Goal: Task Accomplishment & Management: Complete application form

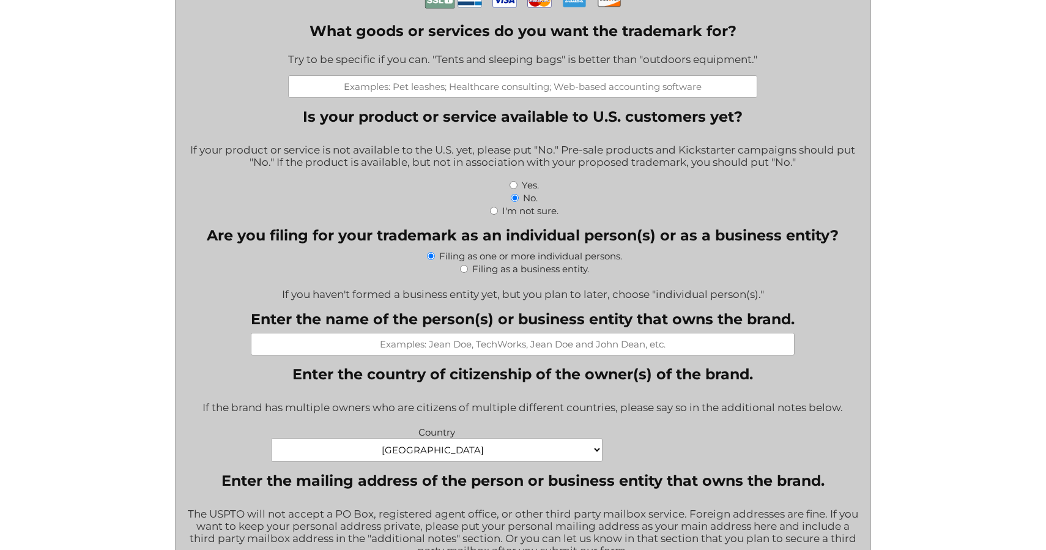
scroll to position [402, 0]
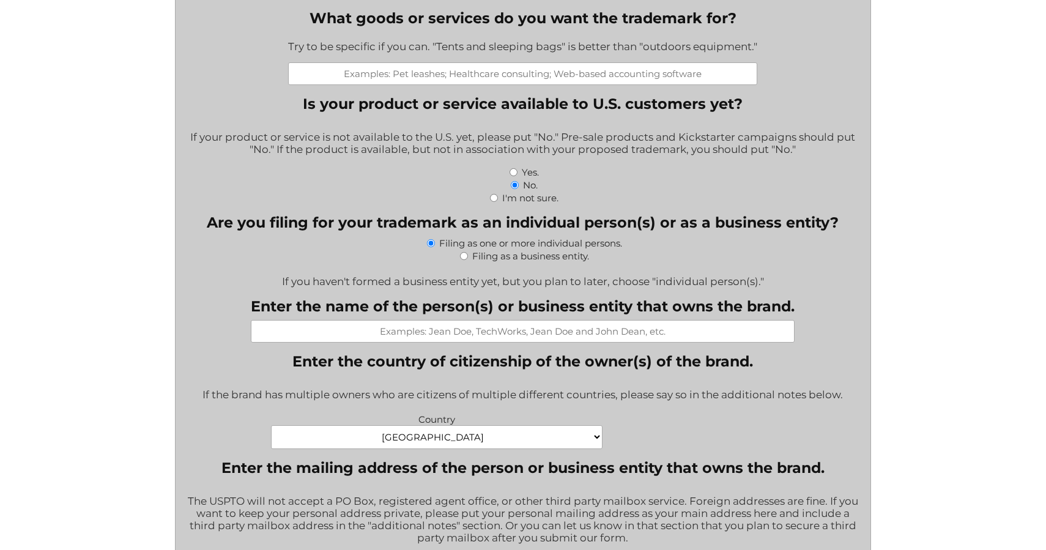
click at [532, 255] on label "Filing as a business entity." at bounding box center [530, 256] width 117 height 12
click at [468, 255] on input "Filing as a business entity." at bounding box center [464, 256] width 8 height 8
radio input "true"
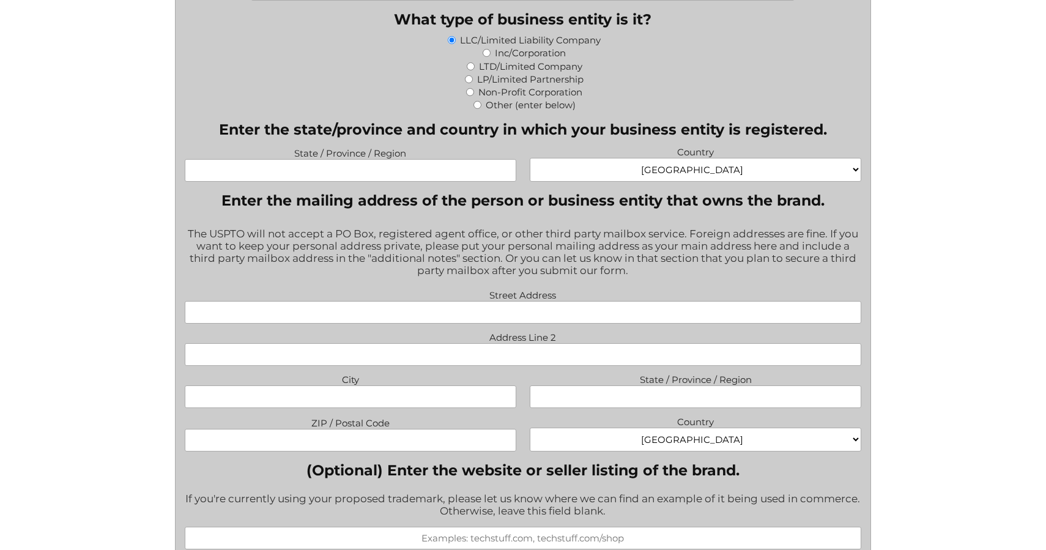
scroll to position [787, 0]
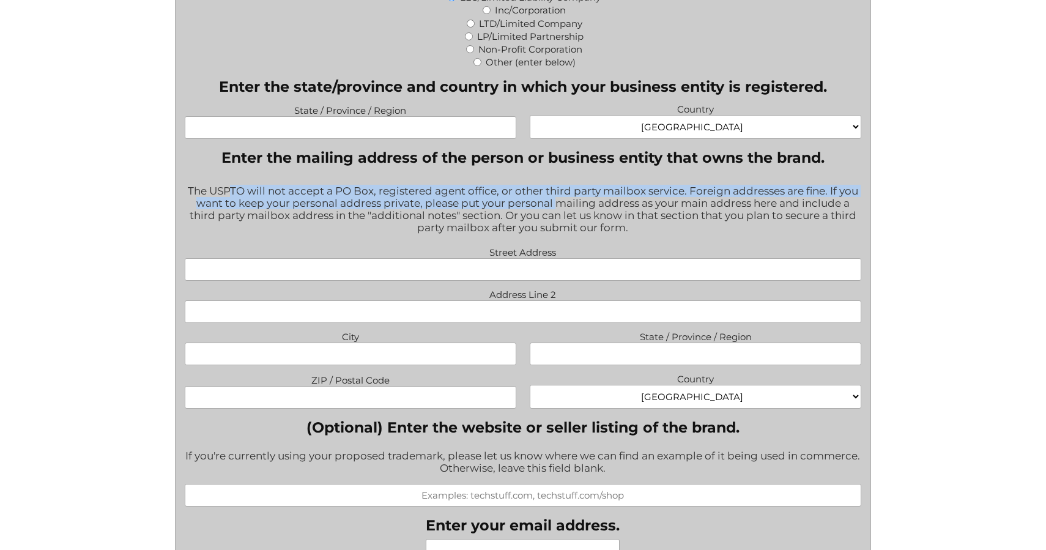
drag, startPoint x: 228, startPoint y: 193, endPoint x: 554, endPoint y: 197, distance: 325.5
click at [554, 198] on div "The USPTO will not accept a PO Box, registered agent office, or other third par…" at bounding box center [523, 210] width 677 height 67
click at [554, 197] on div "The USPTO will not accept a PO Box, registered agent office, or other third par…" at bounding box center [523, 210] width 677 height 67
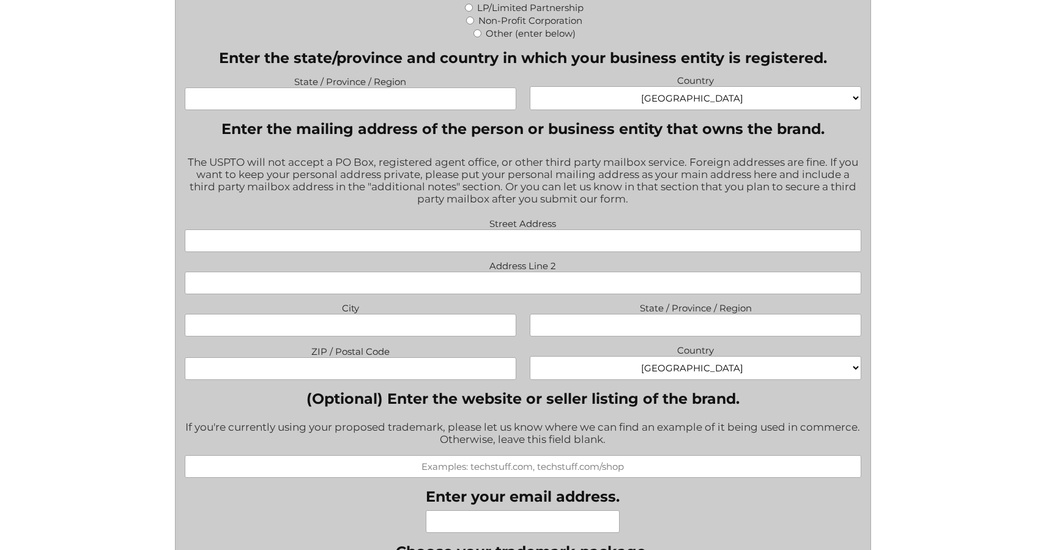
scroll to position [819, 0]
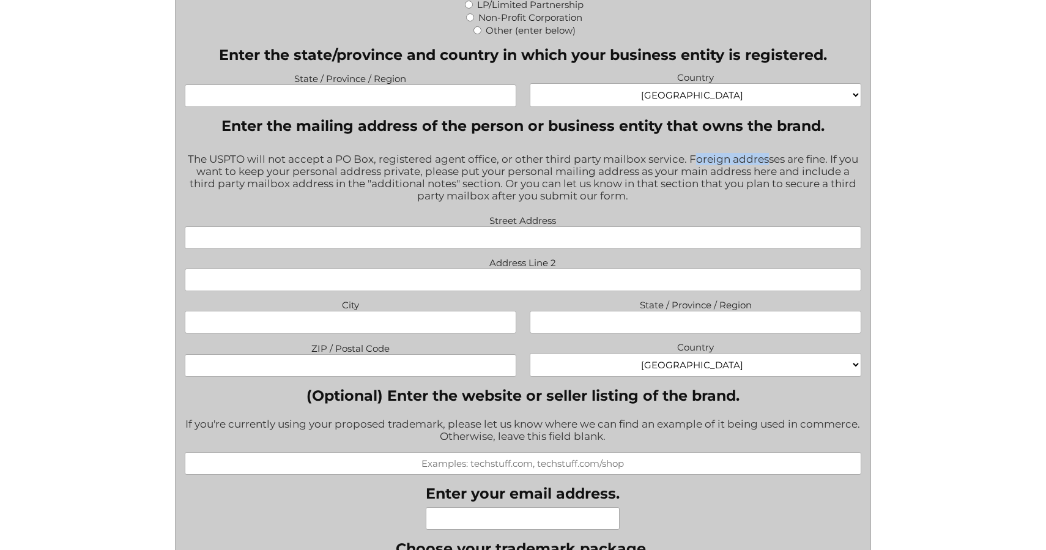
drag, startPoint x: 693, startPoint y: 156, endPoint x: 766, endPoint y: 155, distance: 72.8
click at [766, 155] on div "The USPTO will not accept a PO Box, registered agent office, or other third par…" at bounding box center [523, 178] width 677 height 67
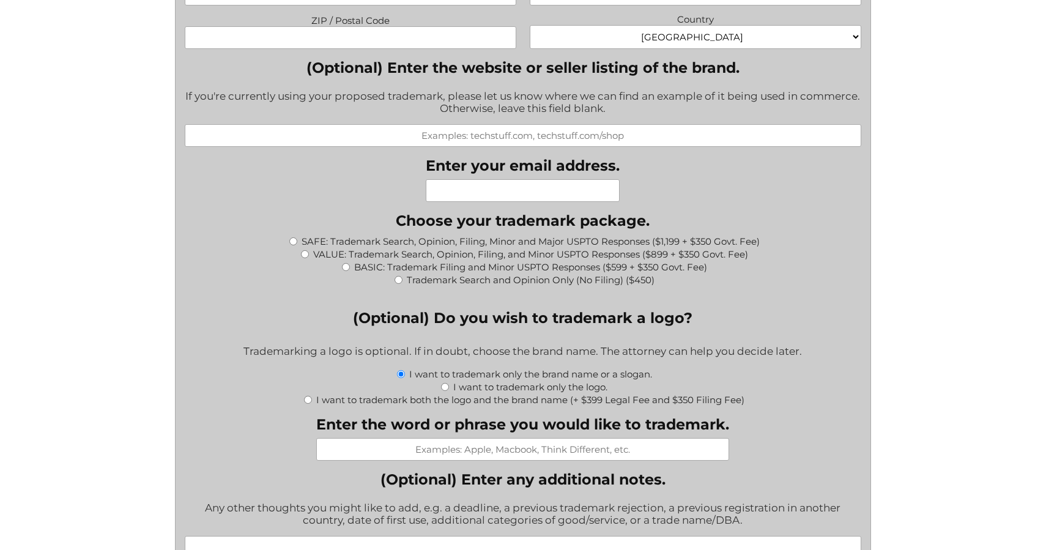
scroll to position [1146, 0]
click at [394, 267] on label "BASIC: Trademark Filing and Minor USPTO Responses ($599 + $350 Govt. Fee)" at bounding box center [530, 268] width 353 height 12
click at [350, 267] on input "BASIC: Trademark Filing and Minor USPTO Responses ($599 + $350 Govt. Fee)" at bounding box center [346, 268] width 8 height 8
radio input "true"
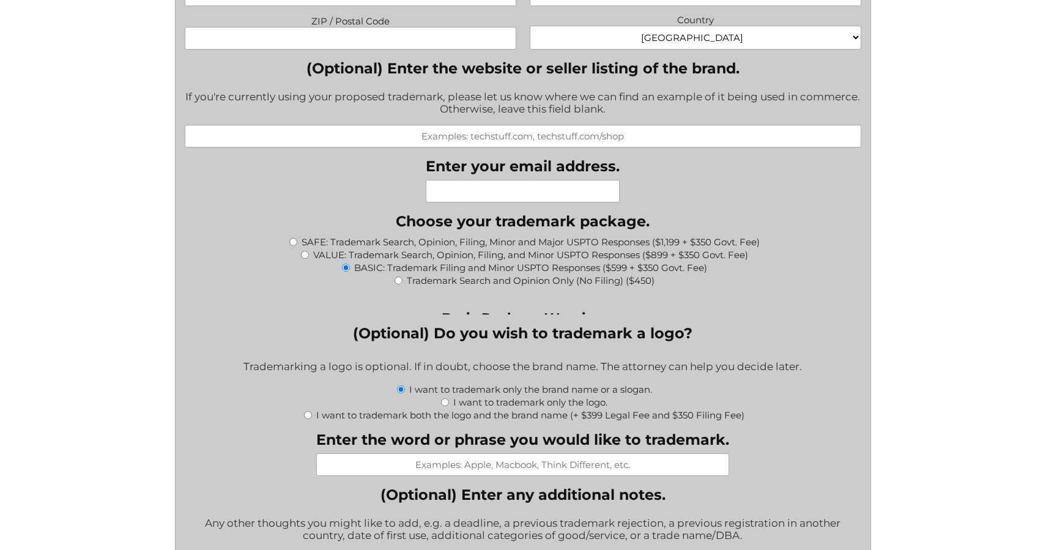
type input "$949.00"
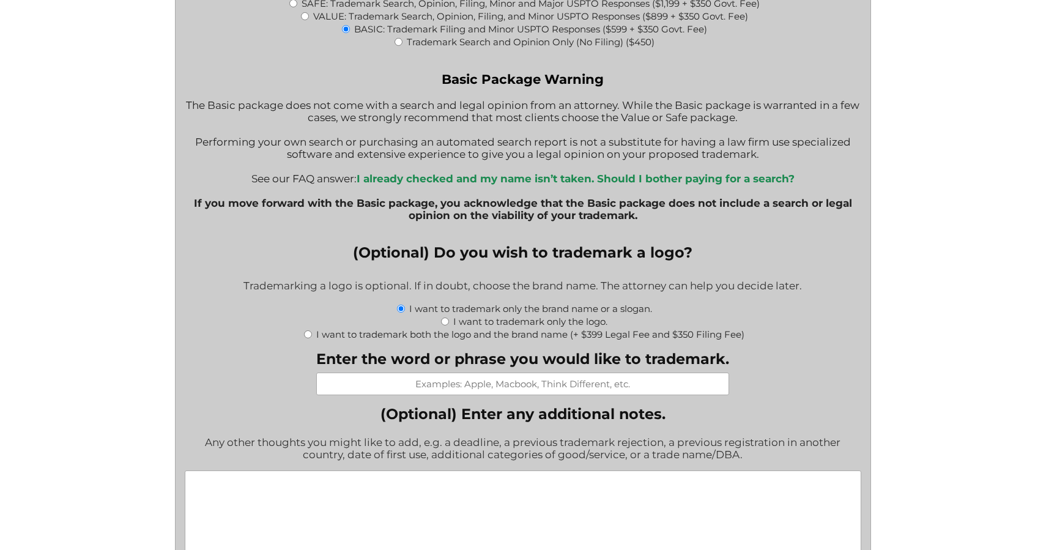
scroll to position [1390, 0]
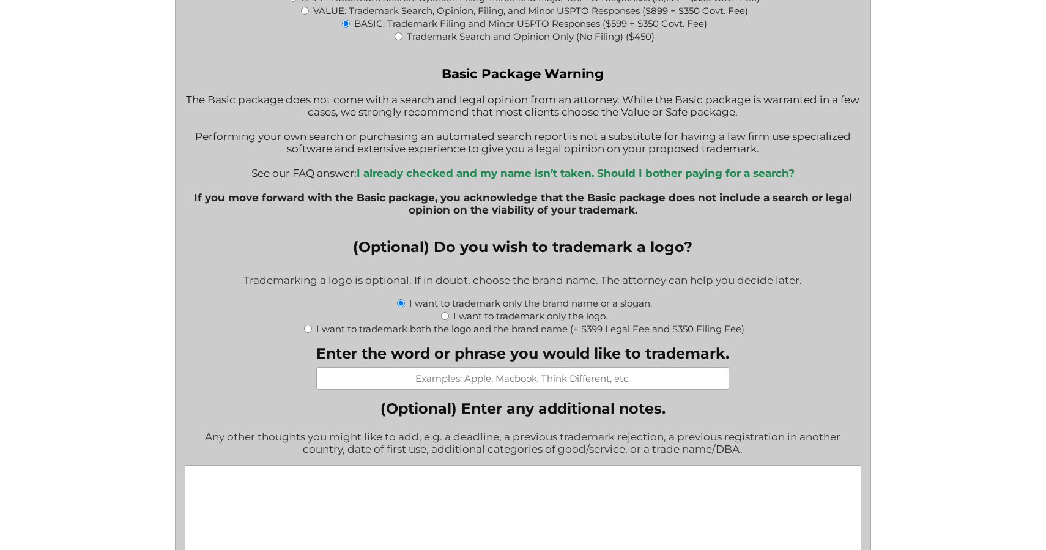
click at [466, 313] on label "I want to trademark only the logo." at bounding box center [530, 316] width 154 height 12
click at [449, 313] on input "I want to trademark only the logo." at bounding box center [445, 316] width 8 height 8
radio input "true"
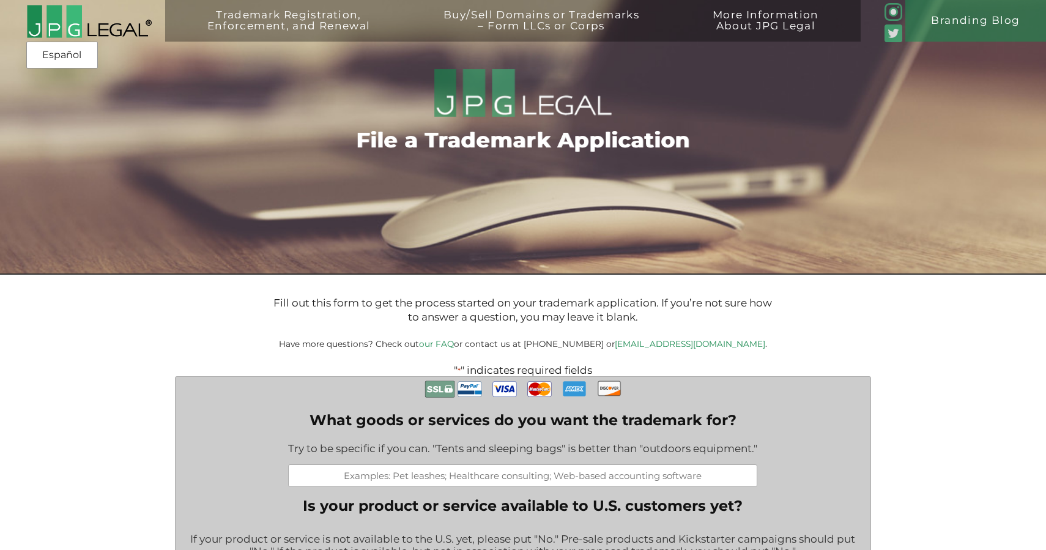
scroll to position [0, 0]
click at [454, 343] on link "our FAQ" at bounding box center [436, 344] width 35 height 10
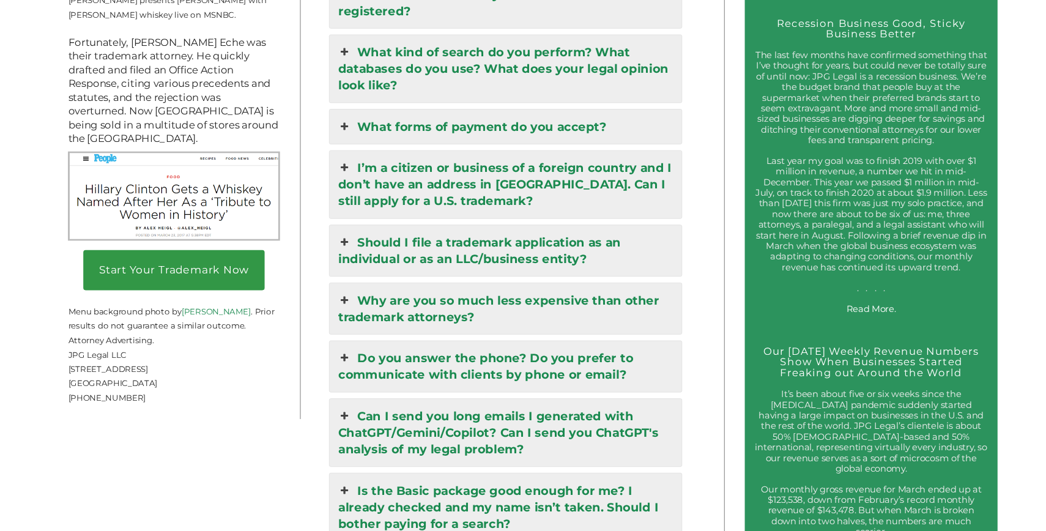
scroll to position [2963, 0]
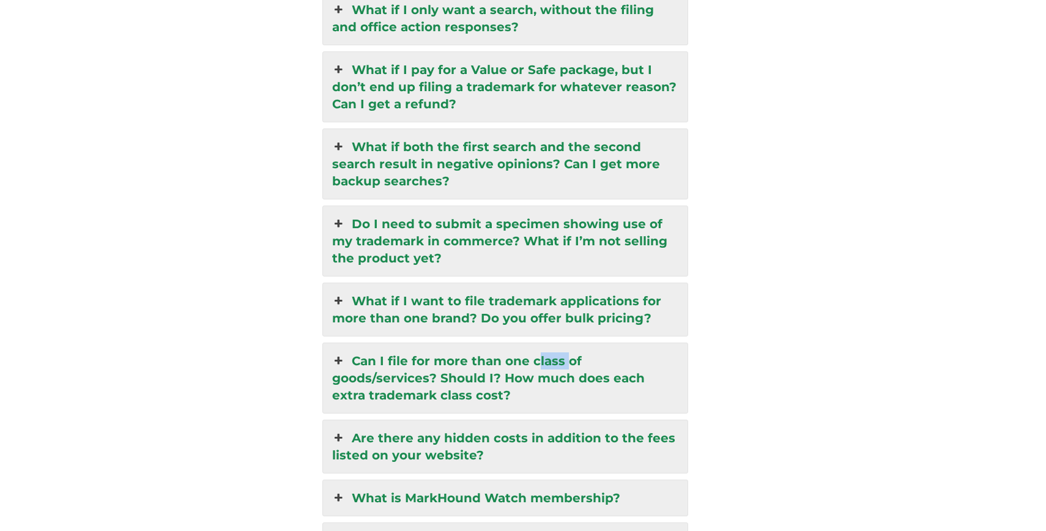
click at [498, 343] on link "Can I file for more than one class of goods/services? Should I? How much does e…" at bounding box center [505, 378] width 365 height 70
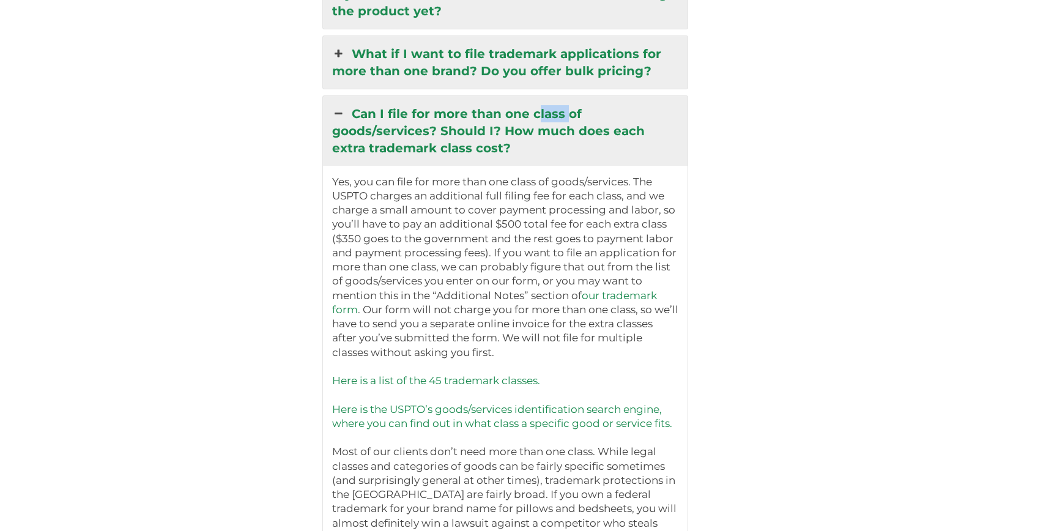
scroll to position [3022, 0]
drag, startPoint x: 499, startPoint y: 152, endPoint x: 537, endPoint y: 154, distance: 38.0
click at [538, 174] on p "Yes, you can file for more than one class of goods/services. The USPTO charges …" at bounding box center [505, 416] width 347 height 484
click at [528, 174] on p "Yes, you can file for more than one class of goods/services. The USPTO charges …" at bounding box center [505, 416] width 347 height 484
drag, startPoint x: 530, startPoint y: 151, endPoint x: 595, endPoint y: 154, distance: 65.0
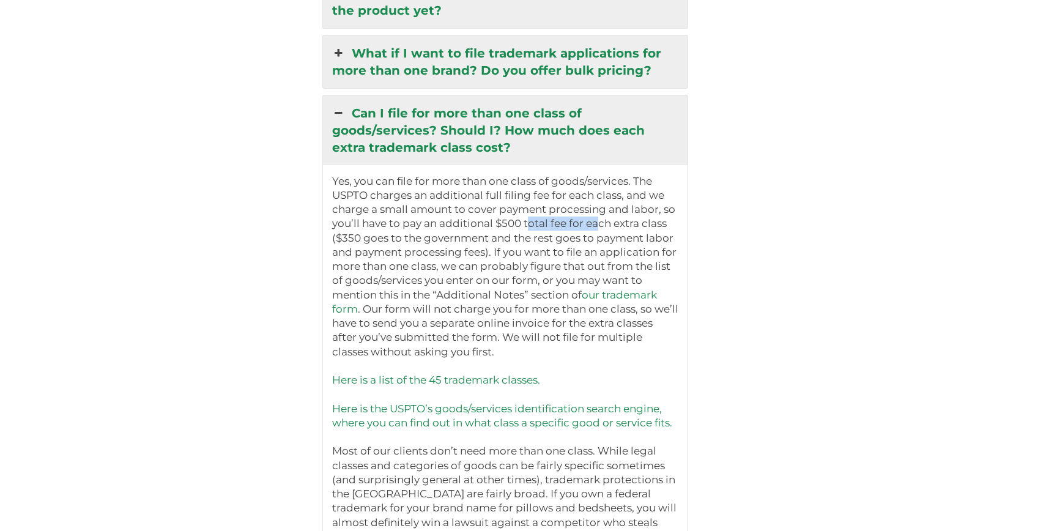
click at [595, 174] on p "Yes, you can file for more than one class of goods/services. The USPTO charges …" at bounding box center [505, 416] width 347 height 484
click at [557, 174] on p "Yes, you can file for more than one class of goods/services. The USPTO charges …" at bounding box center [505, 416] width 347 height 484
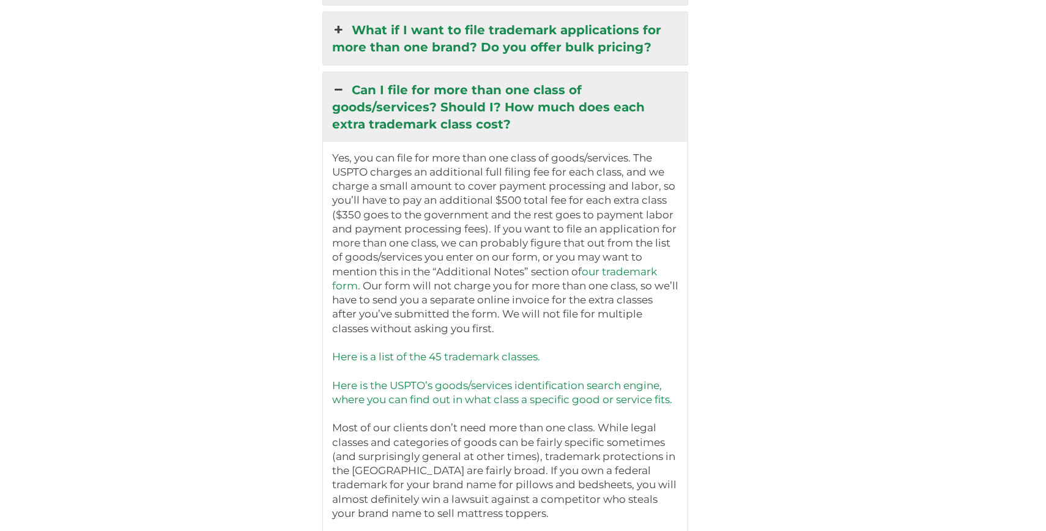
scroll to position [3046, 0]
drag, startPoint x: 431, startPoint y: 199, endPoint x: 518, endPoint y: 200, distance: 86.9
click at [520, 201] on p "Yes, you can file for more than one class of goods/services. The USPTO charges …" at bounding box center [505, 392] width 347 height 484
click at [518, 200] on p "Yes, you can file for more than one class of goods/services. The USPTO charges …" at bounding box center [505, 392] width 347 height 484
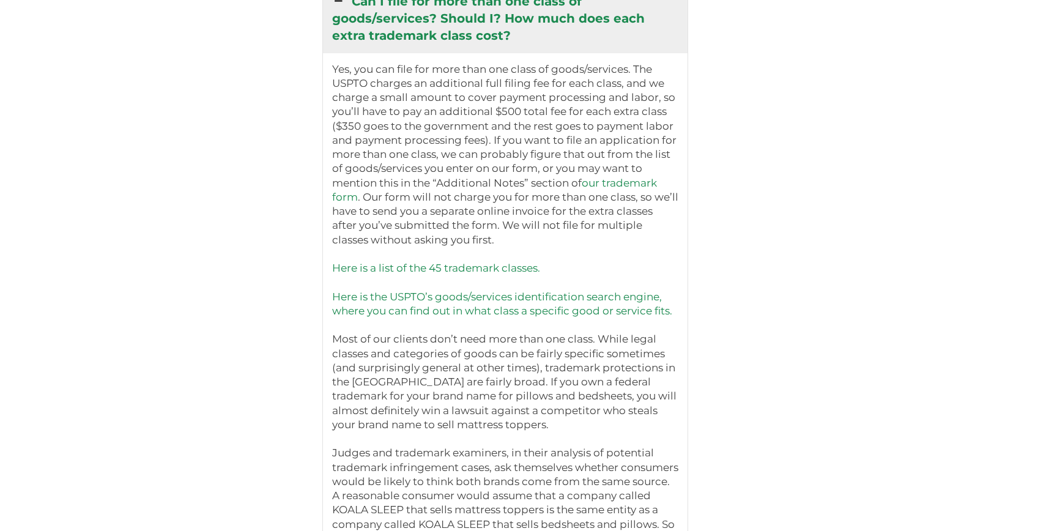
scroll to position [3127, 0]
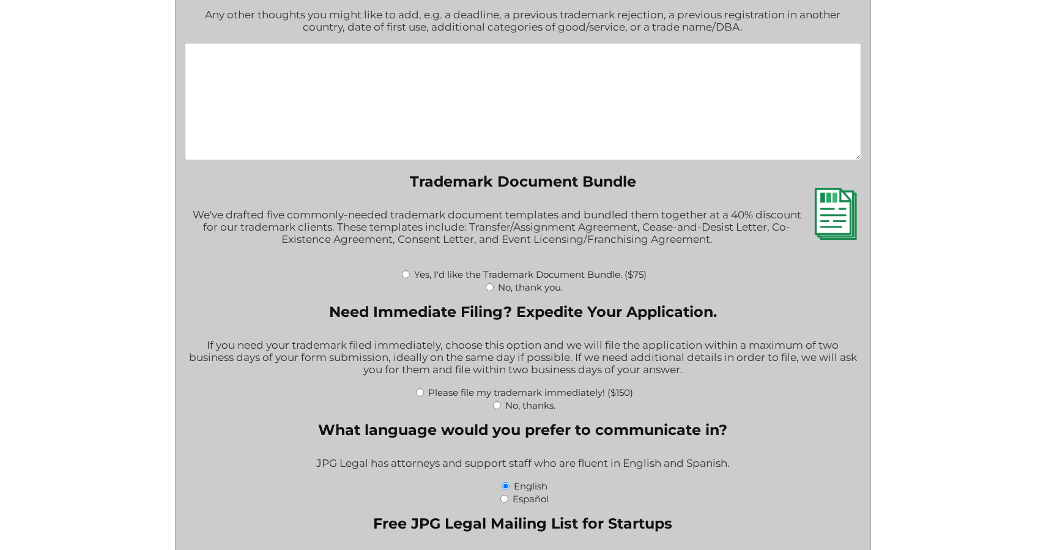
scroll to position [1665, 0]
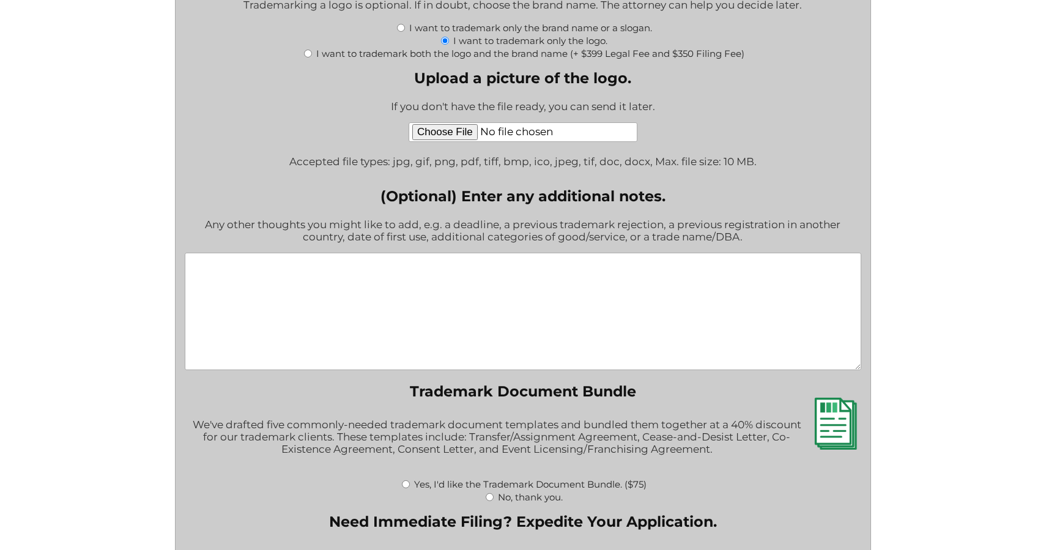
click at [483, 264] on textarea "(Optional) Enter any additional notes." at bounding box center [523, 311] width 677 height 117
click at [710, 171] on span "Accepted file types: jpg, gif, png, pdf, tiff, bmp, ico, jpeg, tif, doc, docx, …" at bounding box center [522, 162] width 467 height 30
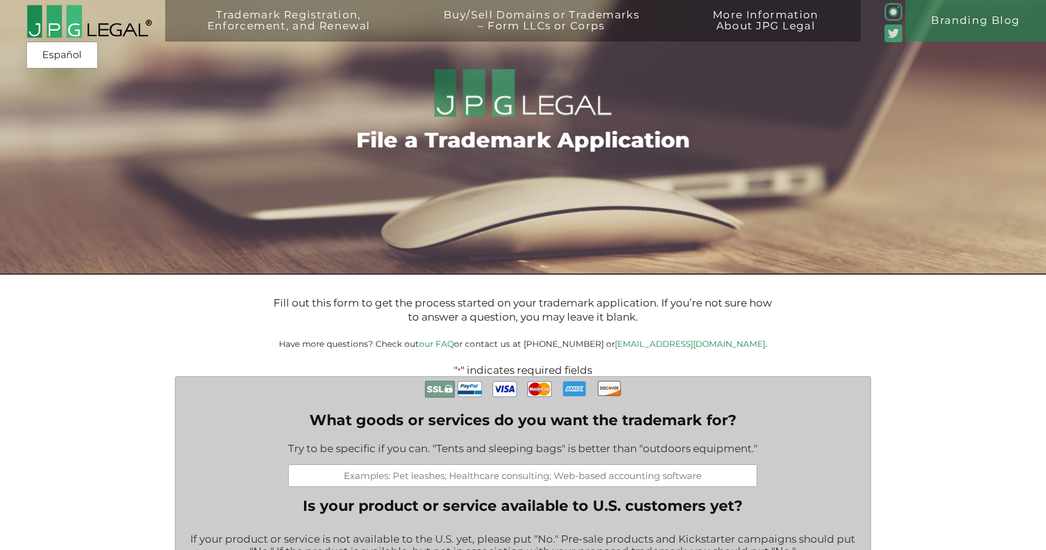
scroll to position [0, 0]
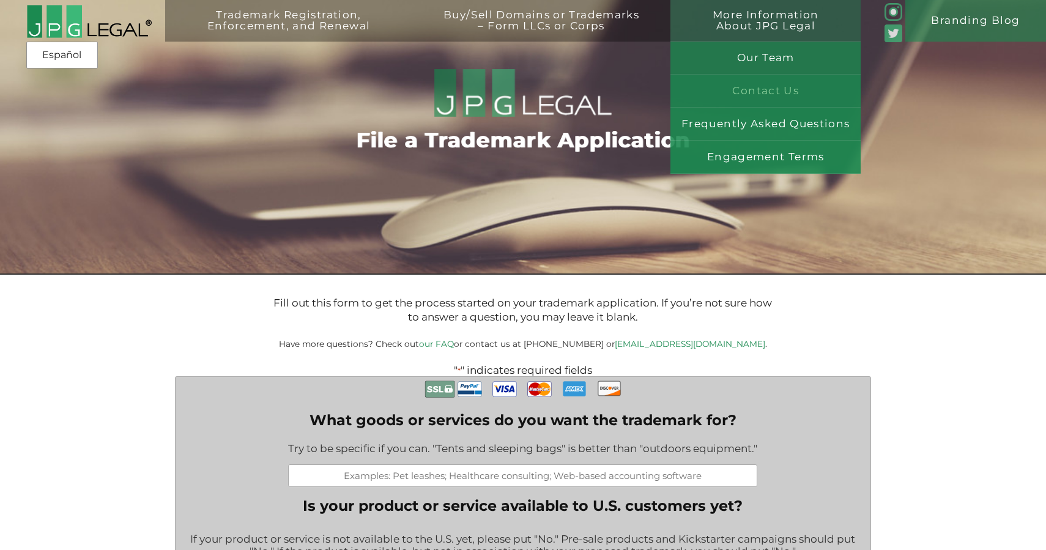
click at [764, 89] on link "Contact Us" at bounding box center [766, 91] width 190 height 33
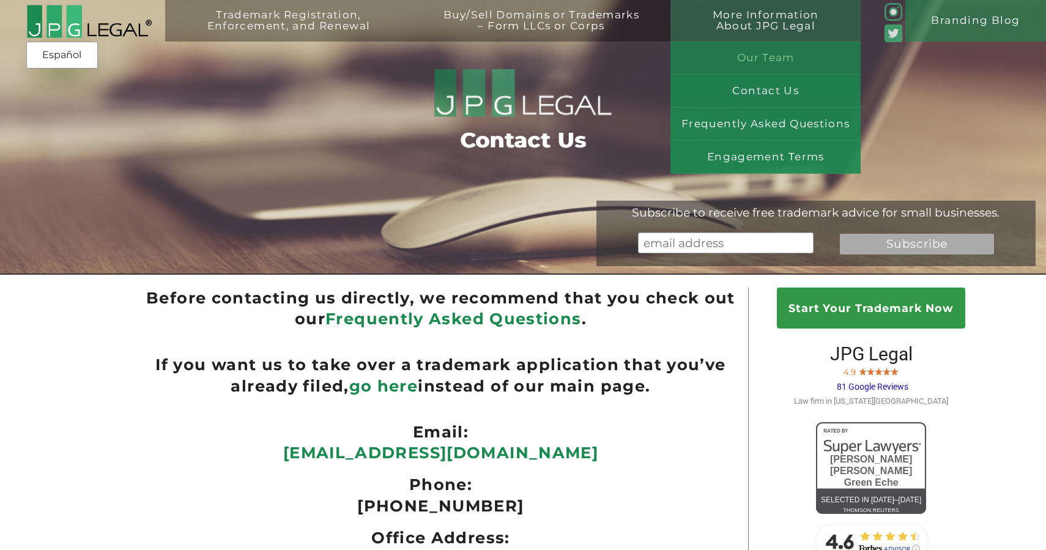
click at [767, 64] on link "Our Team" at bounding box center [766, 58] width 190 height 33
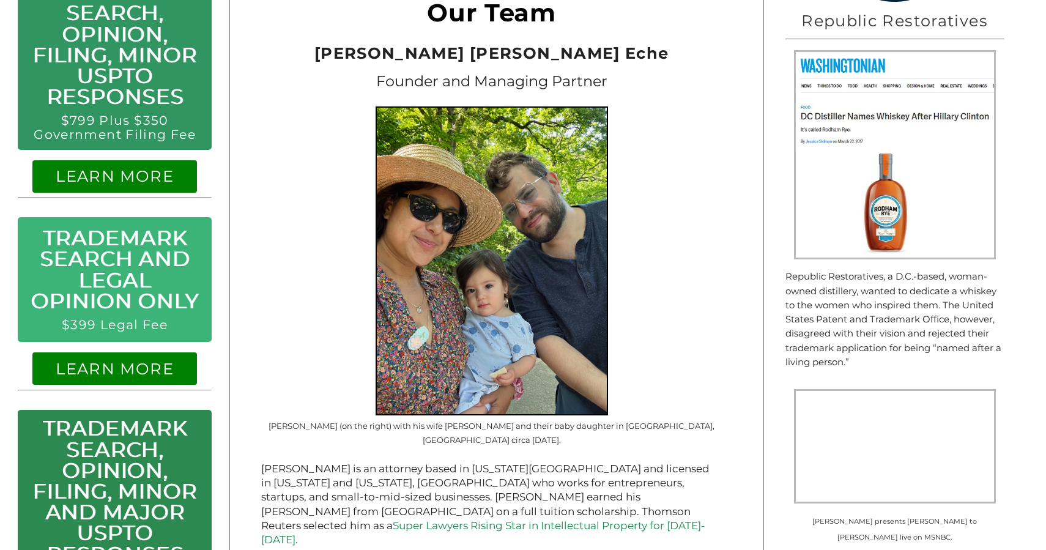
scroll to position [532, 0]
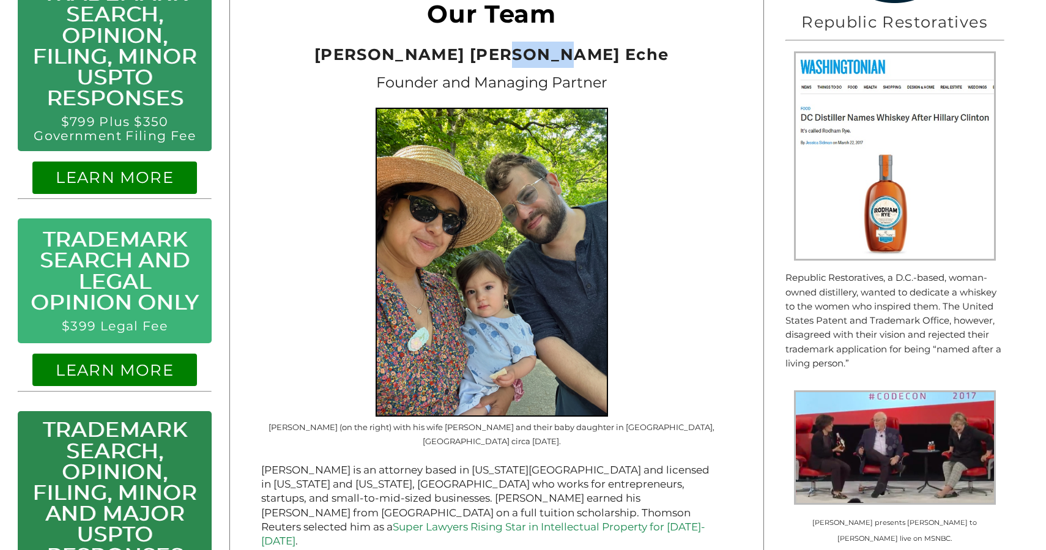
drag, startPoint x: 557, startPoint y: 46, endPoint x: 620, endPoint y: 54, distance: 63.5
click at [620, 54] on h2 "Jeremy Peter Green Eche" at bounding box center [491, 55] width 460 height 26
click at [622, 54] on h2 "Jeremy Peter Green Eche" at bounding box center [491, 55] width 460 height 26
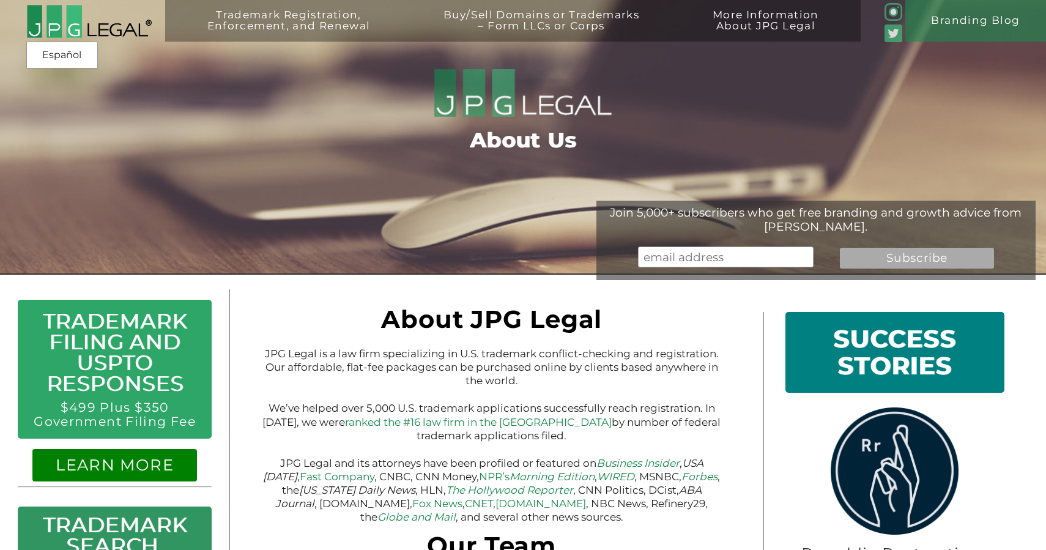
scroll to position [0, 0]
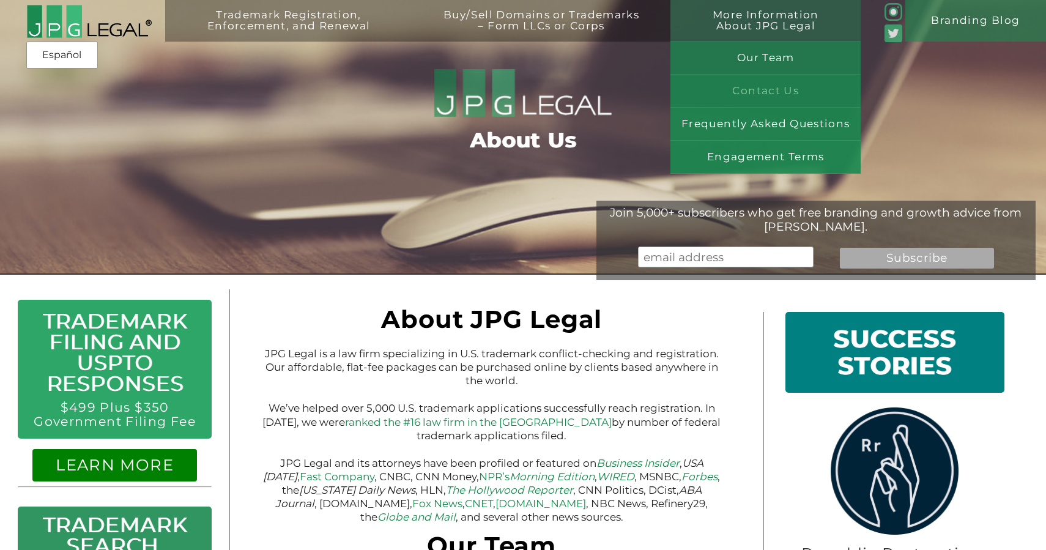
click at [746, 100] on link "Contact Us" at bounding box center [766, 91] width 190 height 33
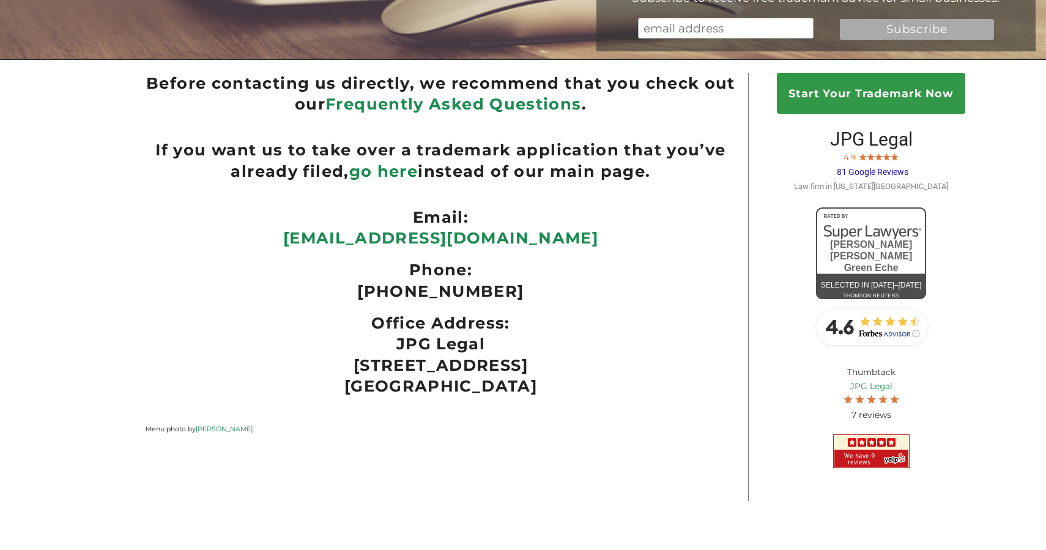
scroll to position [215, 0]
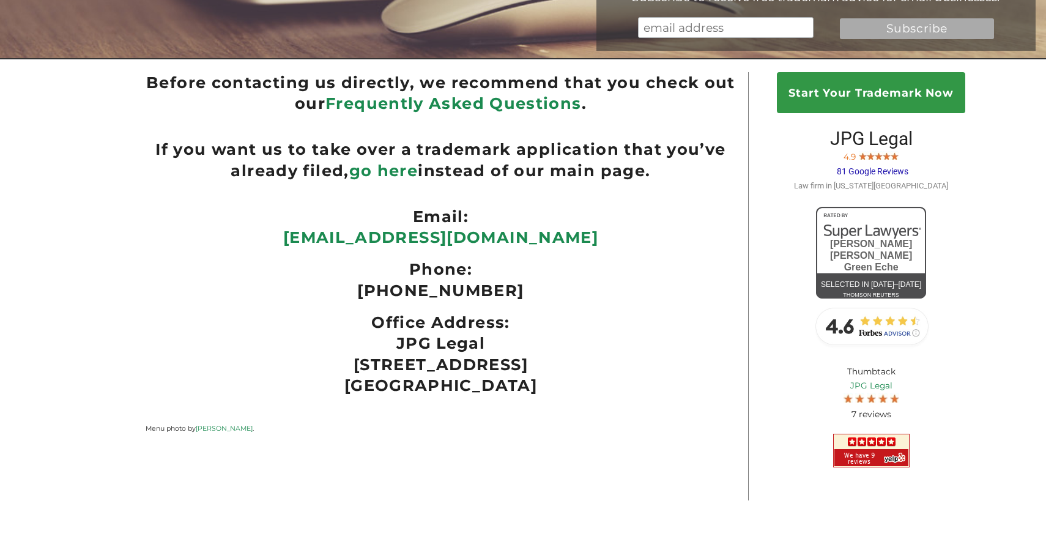
click at [650, 158] on ul "If you want us to take over a trademark application that you’ve already filed, …" at bounding box center [441, 160] width 590 height 42
